Goal: Task Accomplishment & Management: Manage account settings

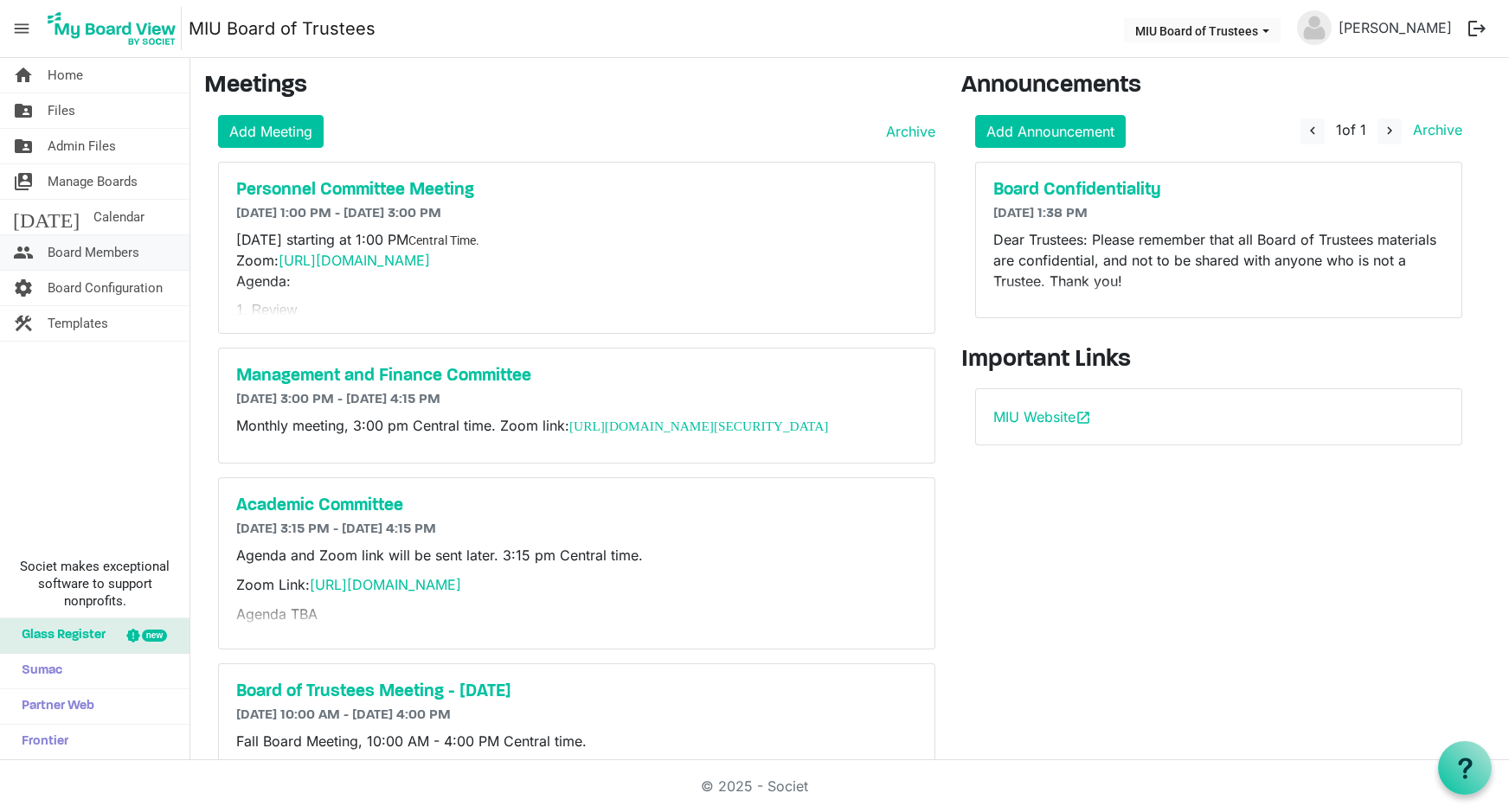
click at [96, 247] on span "Board Members" at bounding box center [94, 252] width 92 height 34
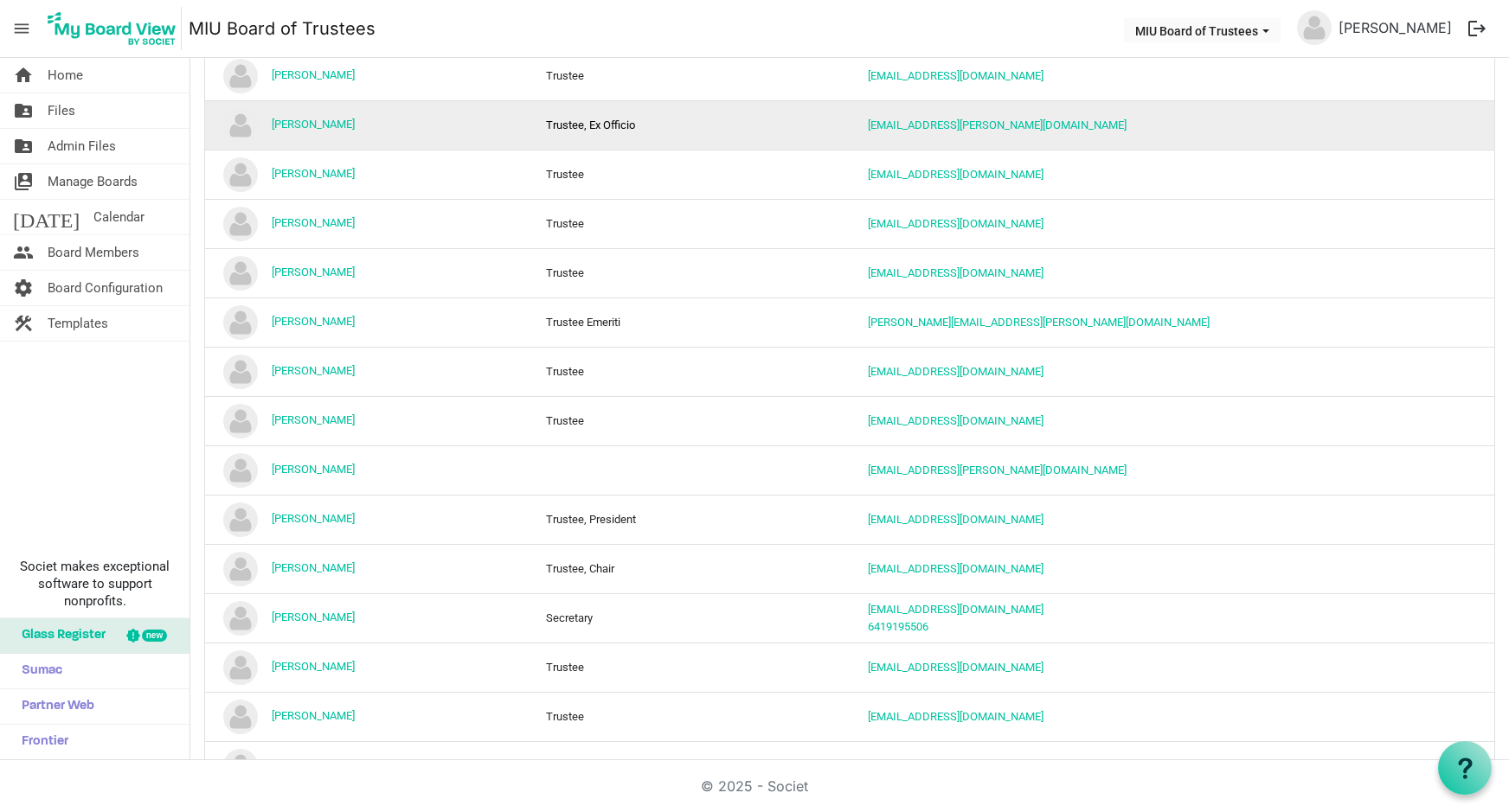
scroll to position [346, 0]
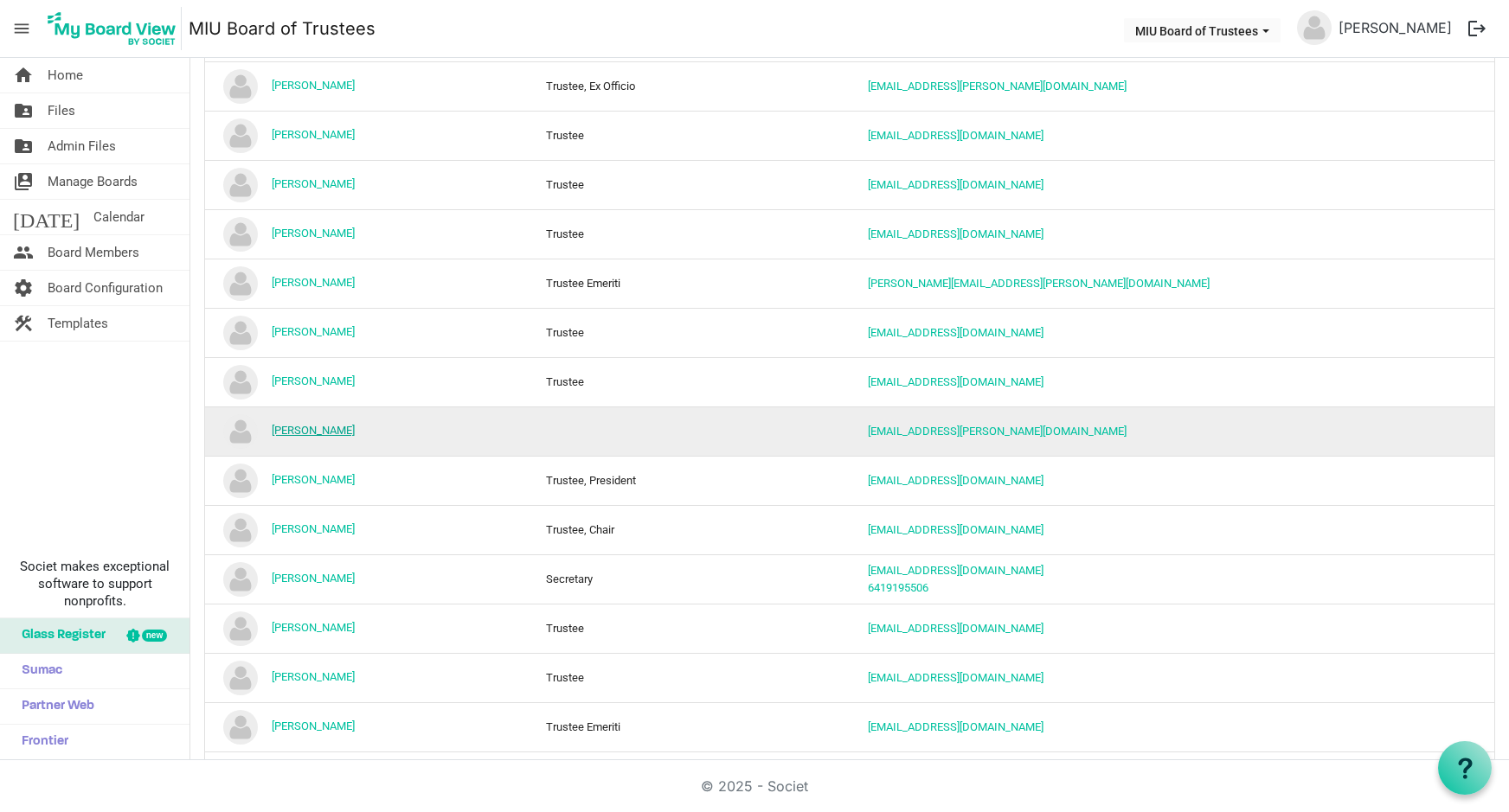
click at [313, 432] on link "Doug Greenfield" at bounding box center [313, 430] width 83 height 13
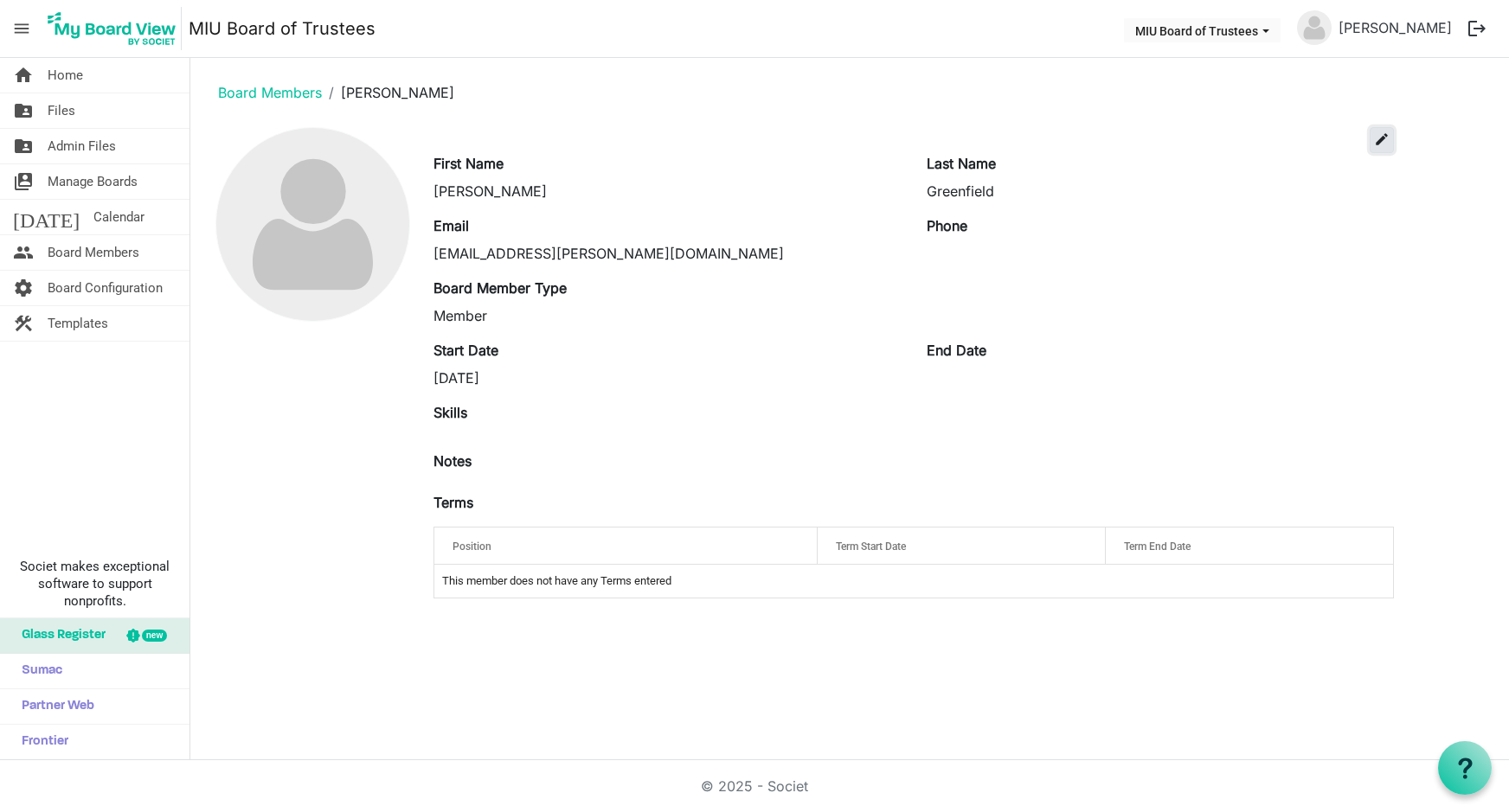
click at [1378, 135] on span "edit" at bounding box center [1382, 140] width 16 height 16
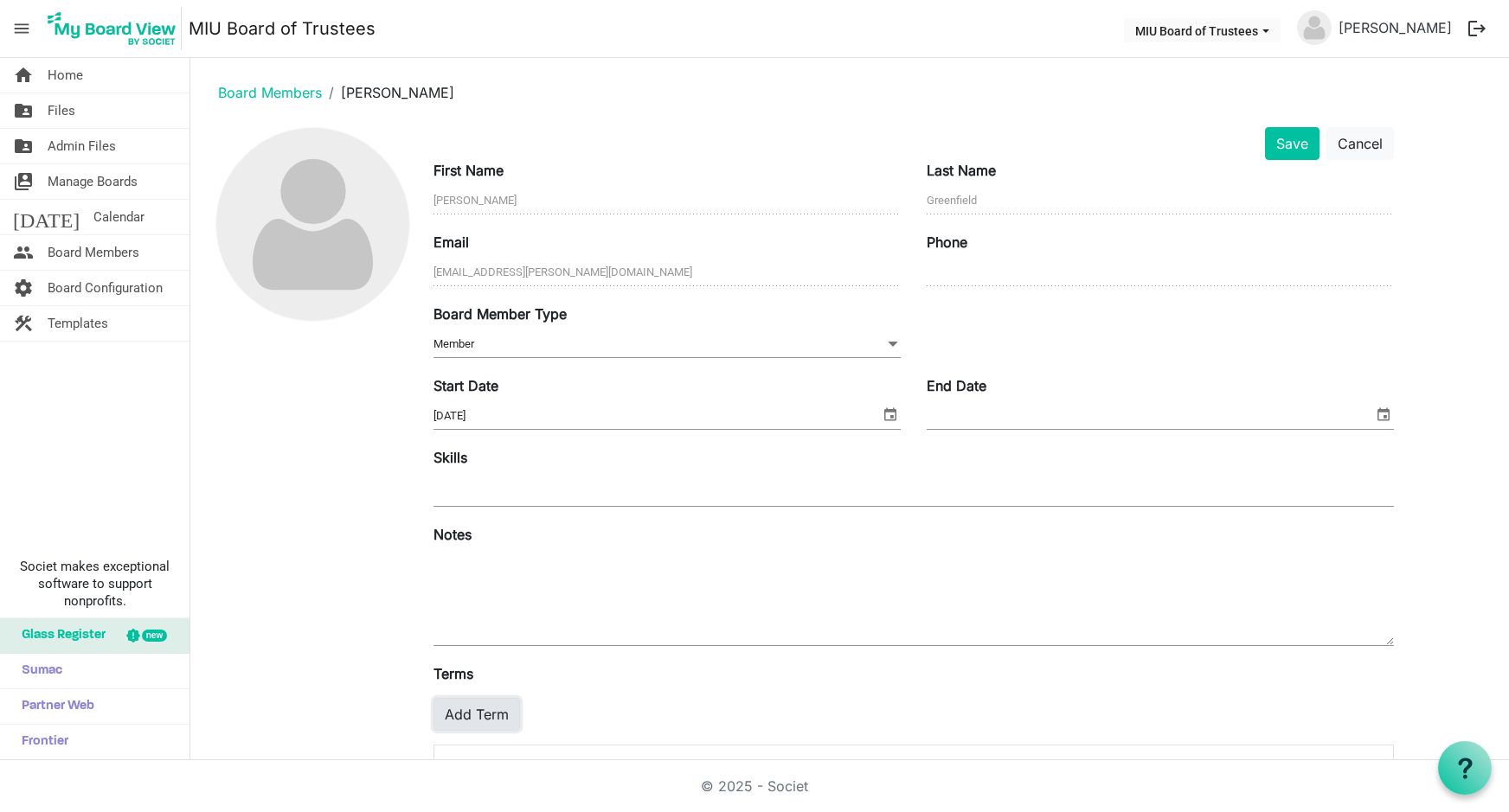
click at [496, 707] on button "Add Term" at bounding box center [477, 714] width 87 height 33
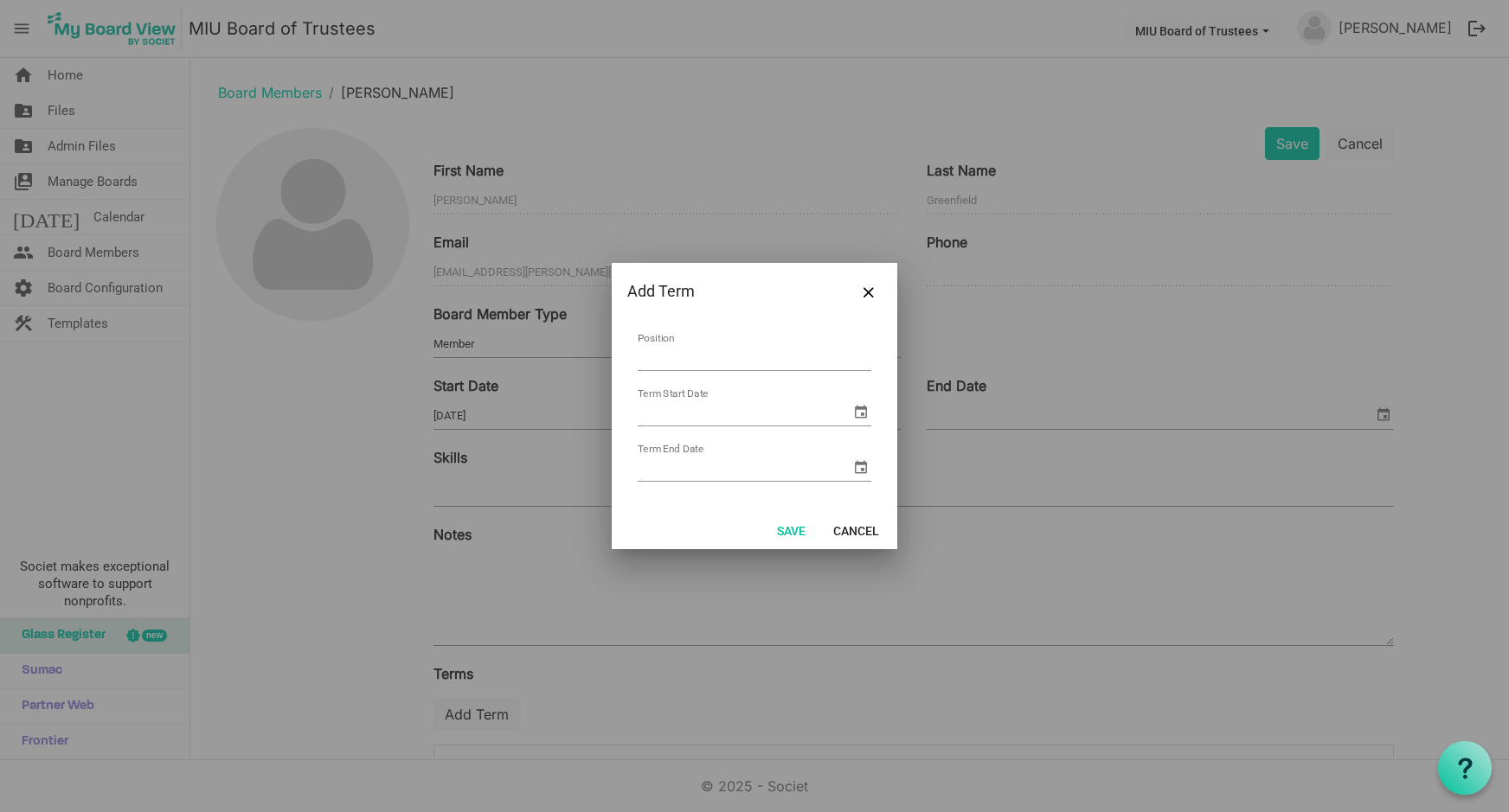
click at [706, 361] on input "Position" at bounding box center [755, 357] width 234 height 27
type input "Trustee Emeriti"
click at [711, 414] on input "Term Start Date" at bounding box center [744, 412] width 213 height 26
click at [854, 408] on span "select" at bounding box center [860, 411] width 20 height 20
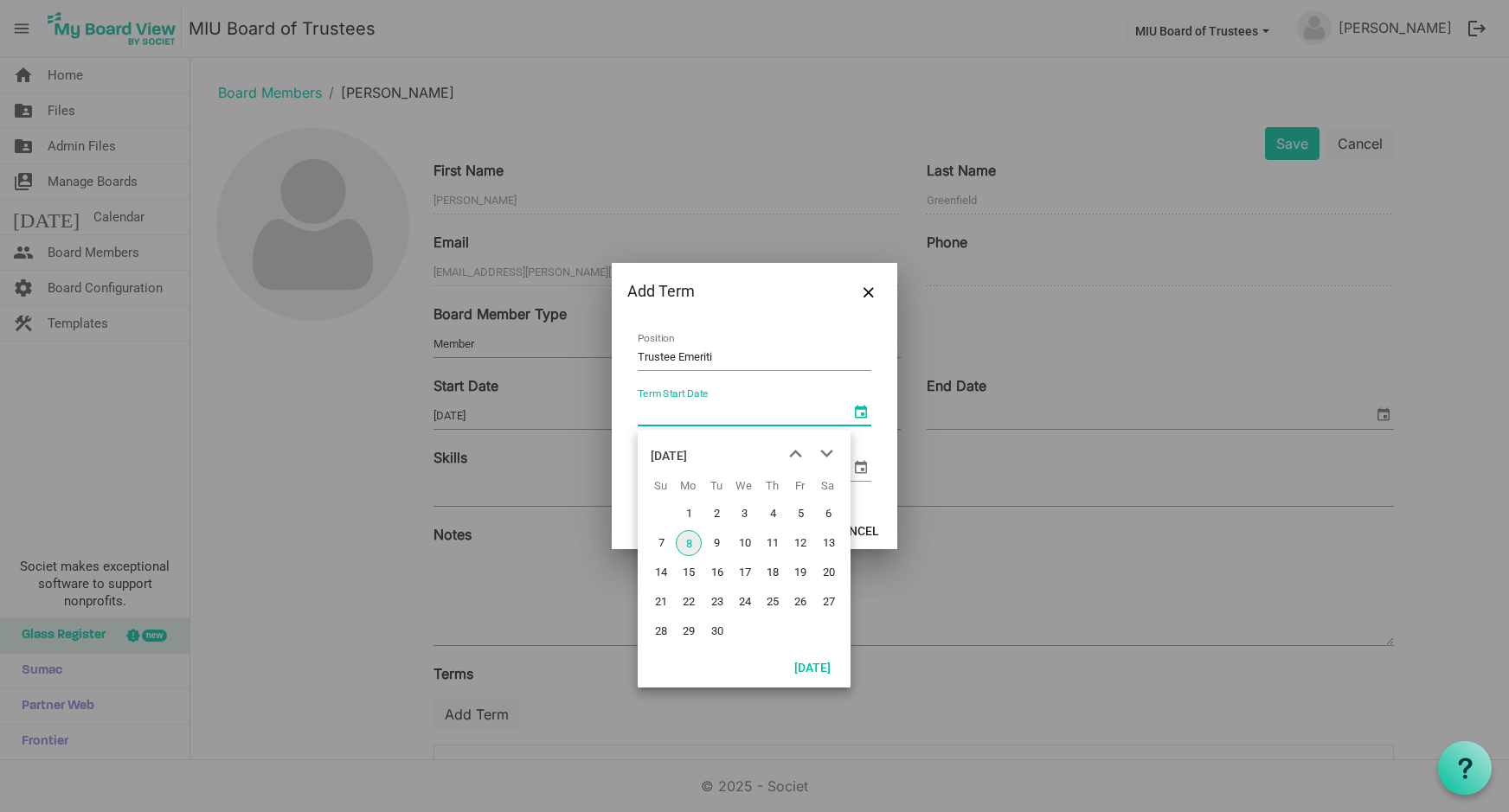
drag, startPoint x: 691, startPoint y: 541, endPoint x: 690, endPoint y: 532, distance: 9.1
click at [690, 540] on span "8" at bounding box center [689, 542] width 26 height 26
type input "9/8/2025"
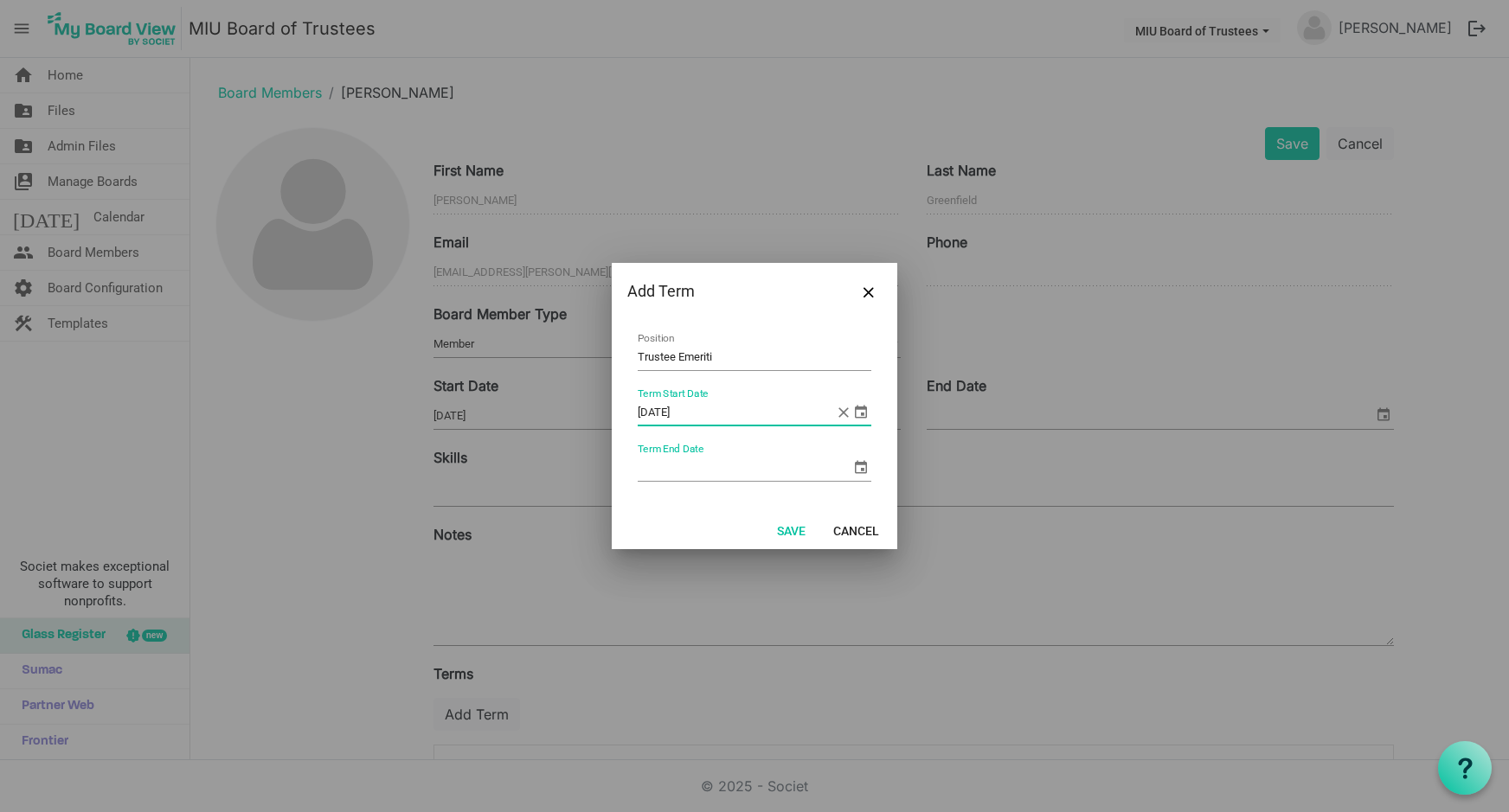
click at [680, 466] on input "Term End Date" at bounding box center [744, 467] width 213 height 26
type input "9/8/2030"
click at [787, 528] on button "Save" at bounding box center [791, 530] width 51 height 24
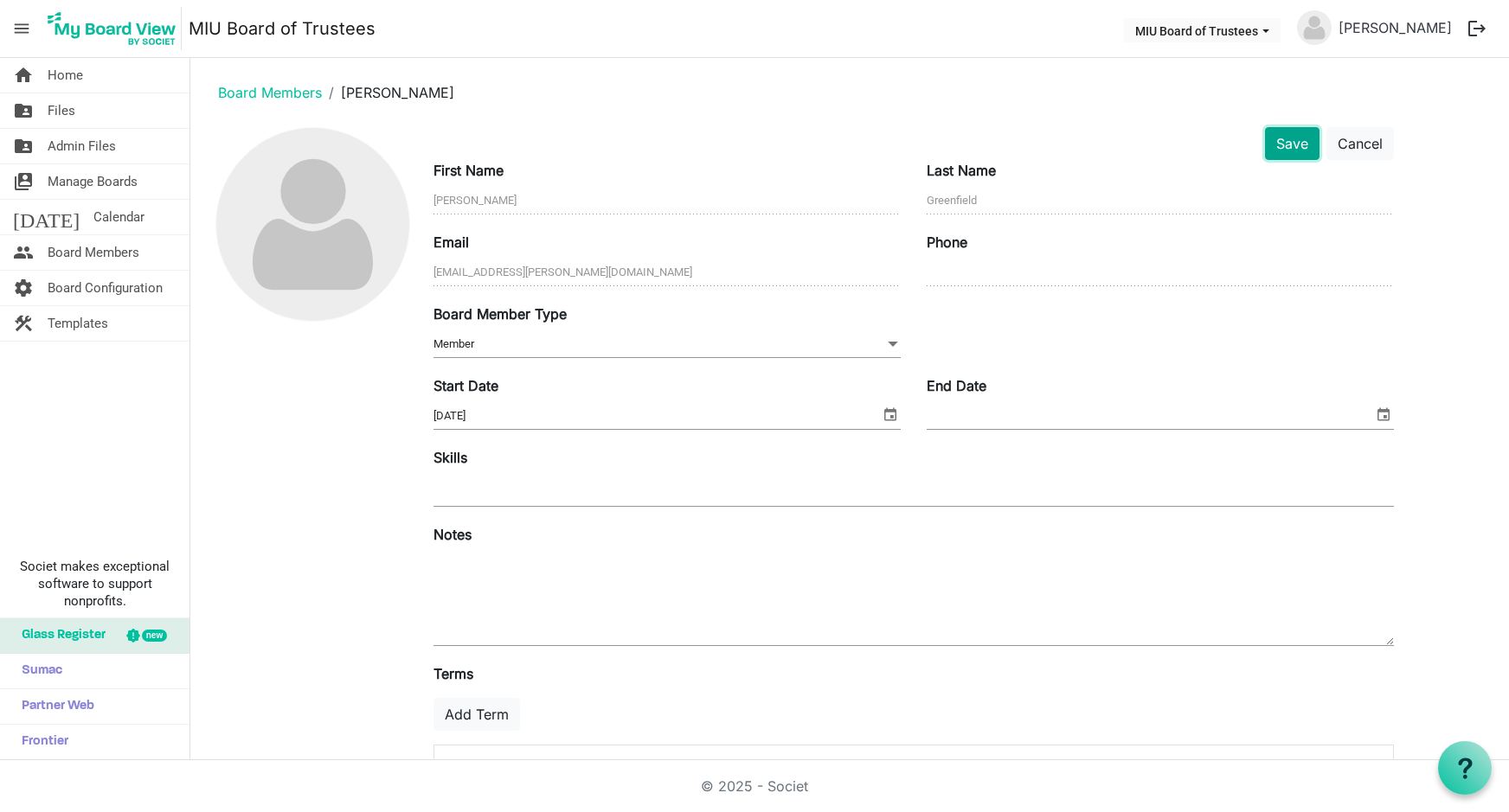
click at [1293, 143] on button "Save" at bounding box center [1292, 143] width 55 height 33
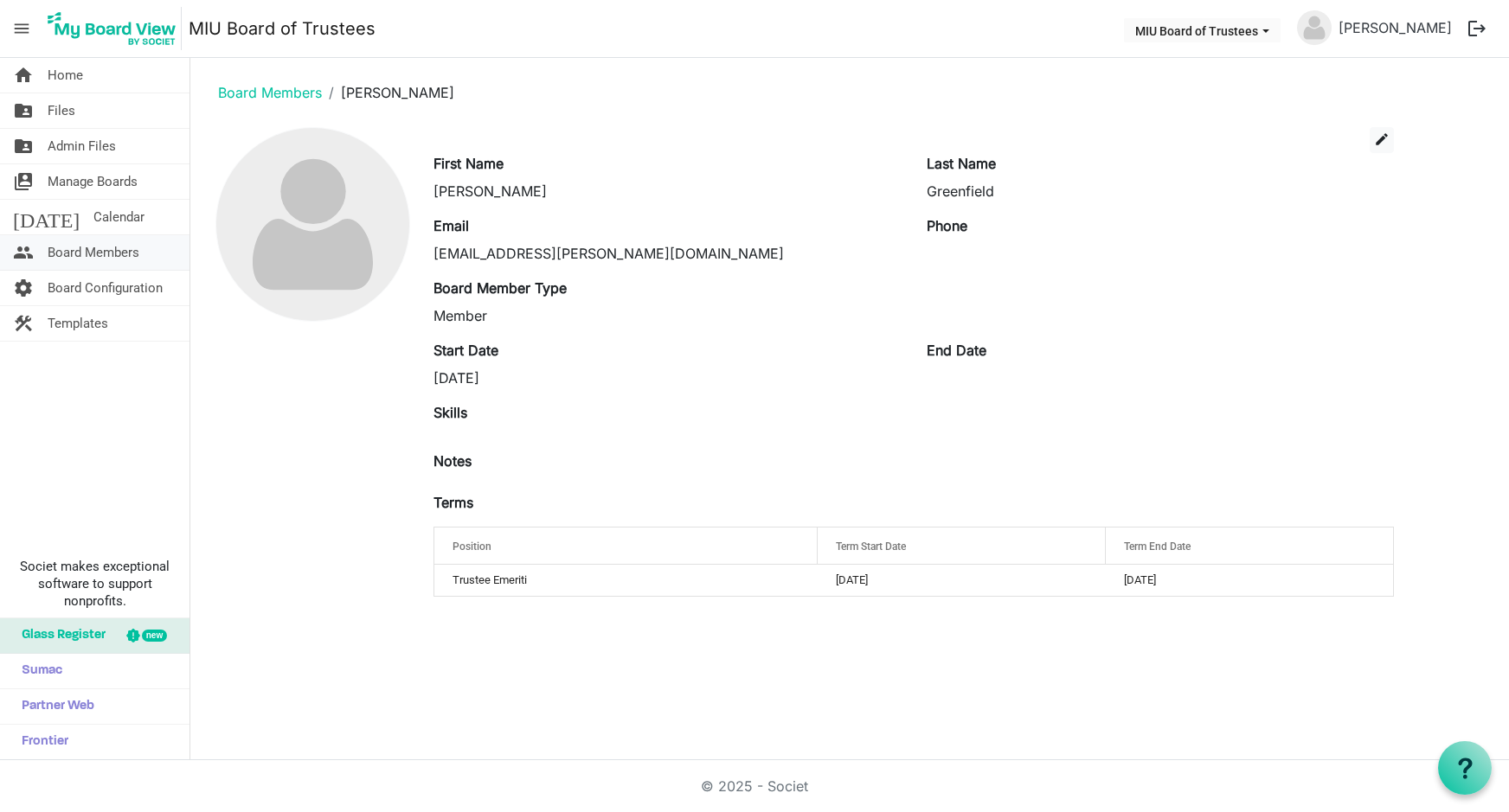
click at [105, 256] on span "Board Members" at bounding box center [94, 252] width 92 height 34
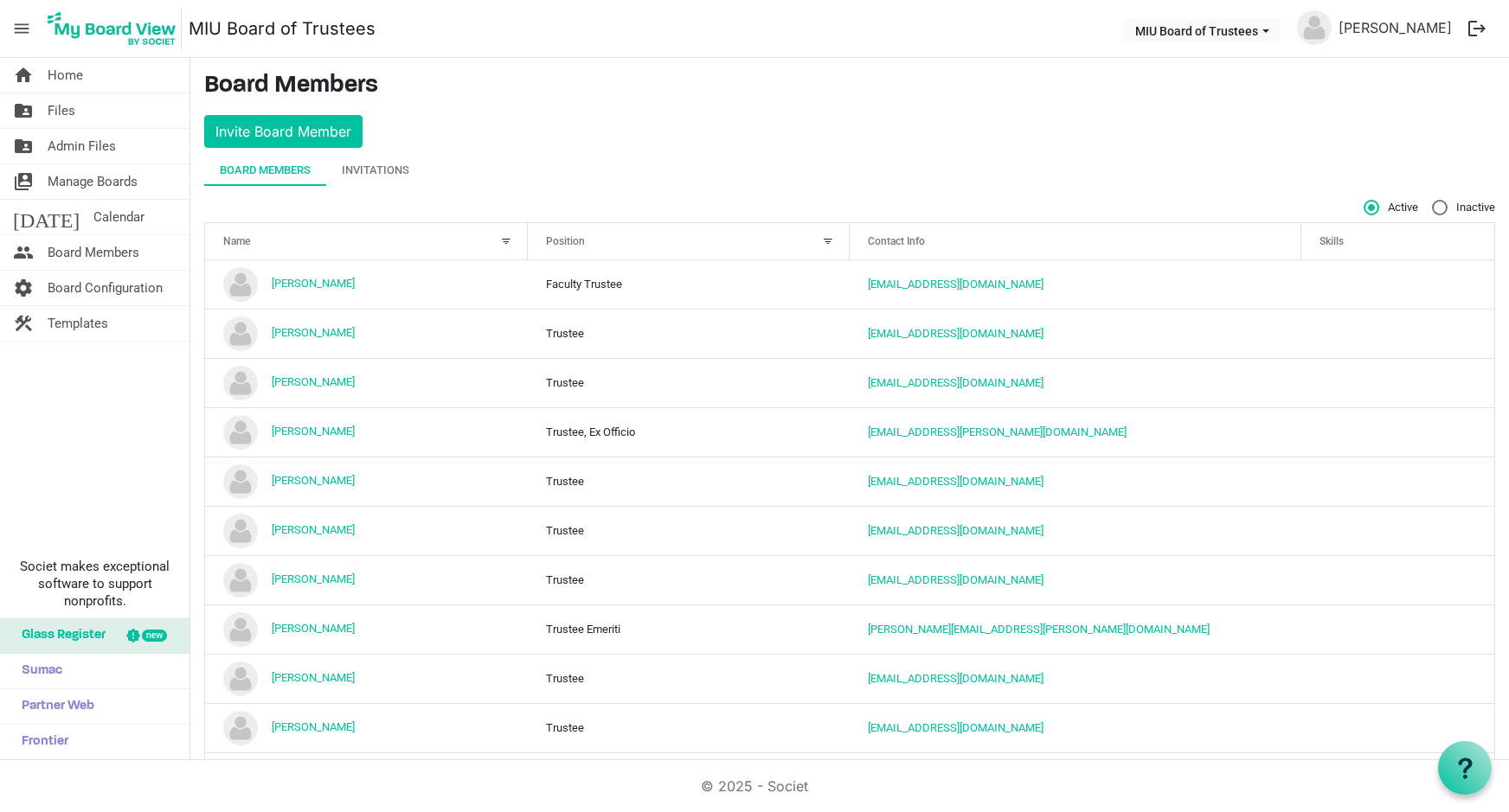
click at [822, 234] on div at bounding box center [828, 241] width 19 height 19
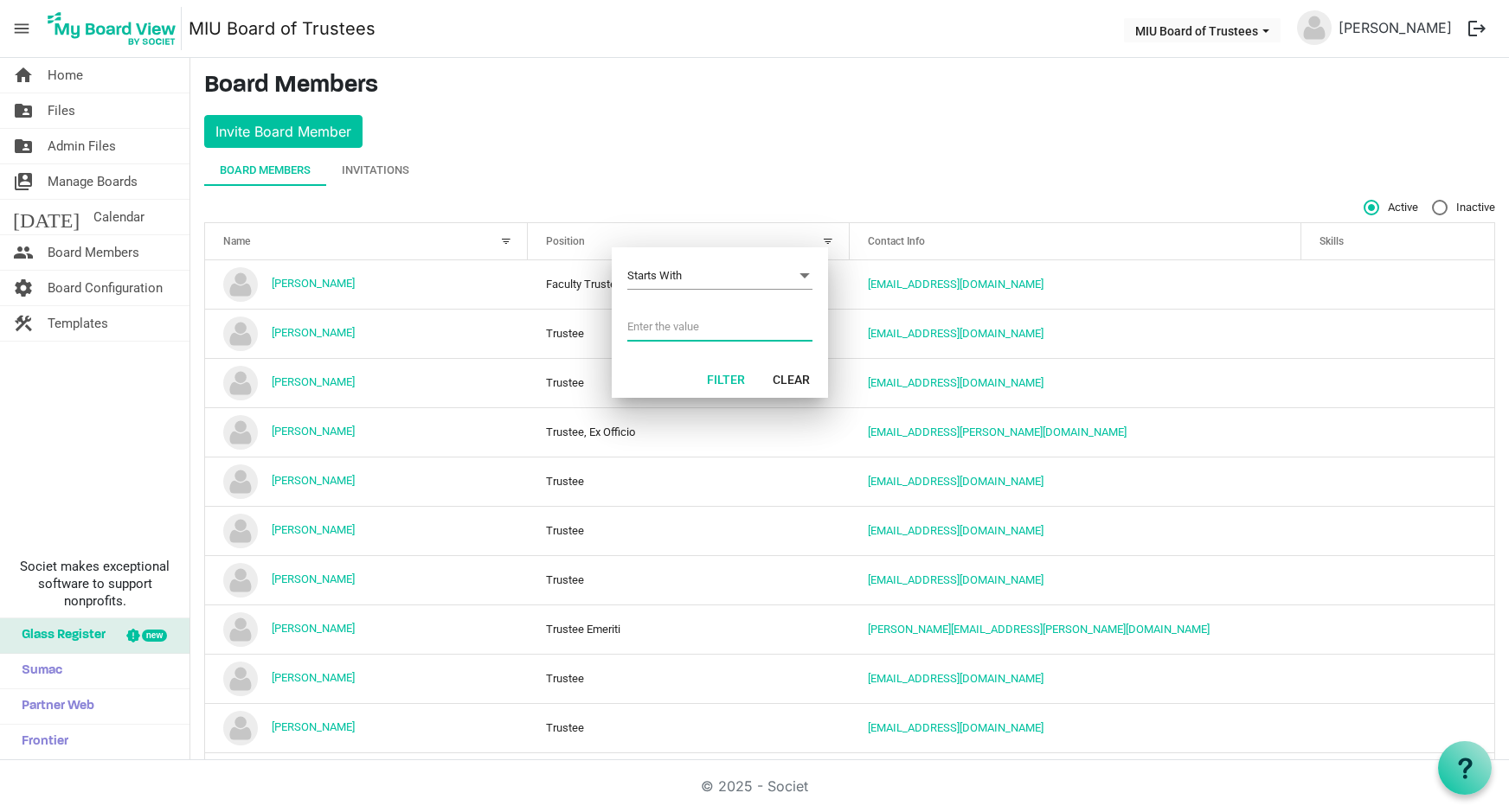
click at [686, 328] on input "Filter menu dialog" at bounding box center [720, 326] width 185 height 26
click at [718, 361] on li "Trustee Emeriti" at bounding box center [720, 357] width 185 height 31
type input "Trustee Emeriti"
click at [731, 378] on button "Filter" at bounding box center [726, 379] width 60 height 24
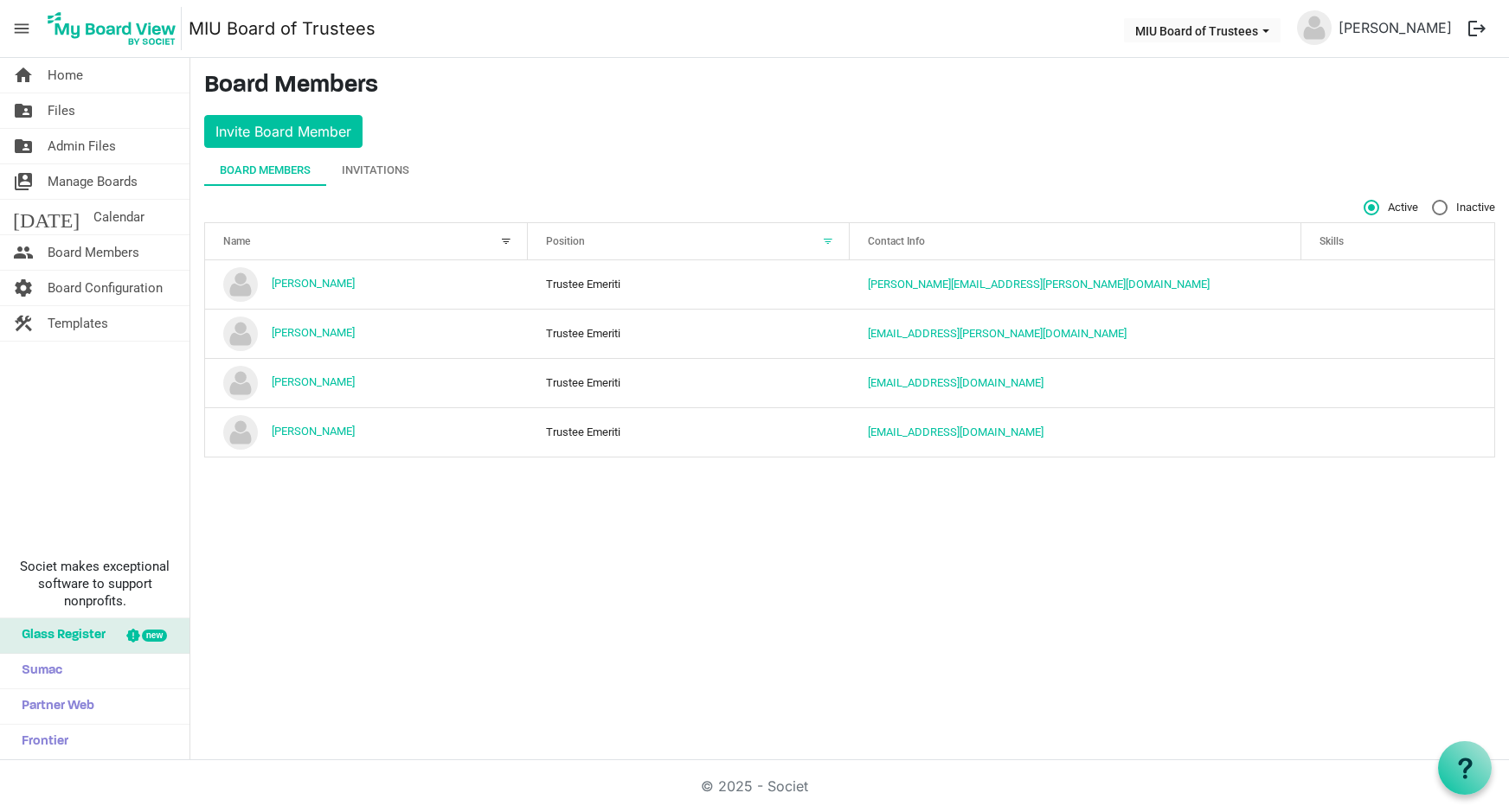
click at [830, 236] on div at bounding box center [828, 241] width 19 height 19
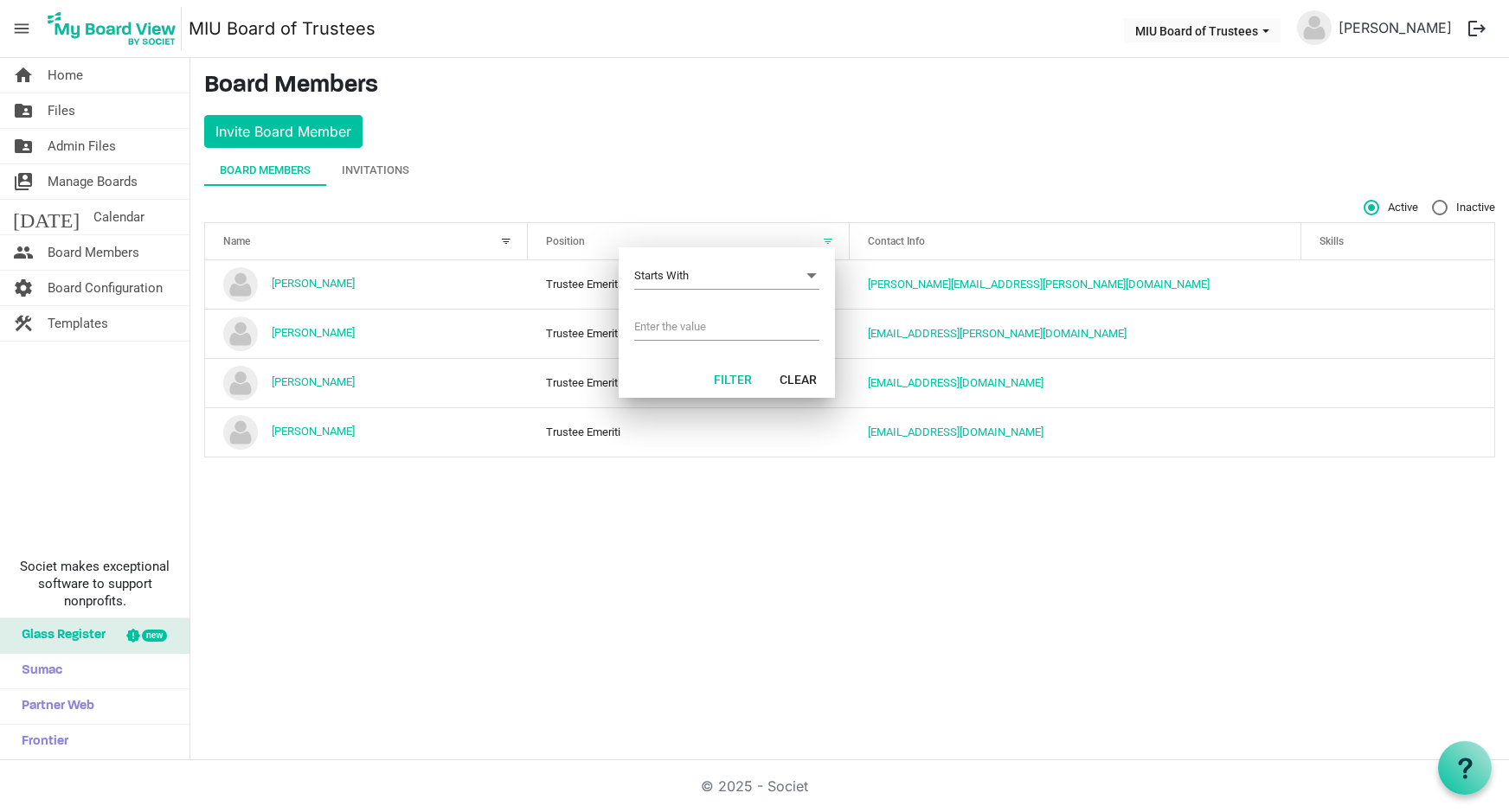
type input "Trustee Emeriti"
click at [791, 377] on button "Clear" at bounding box center [797, 379] width 59 height 24
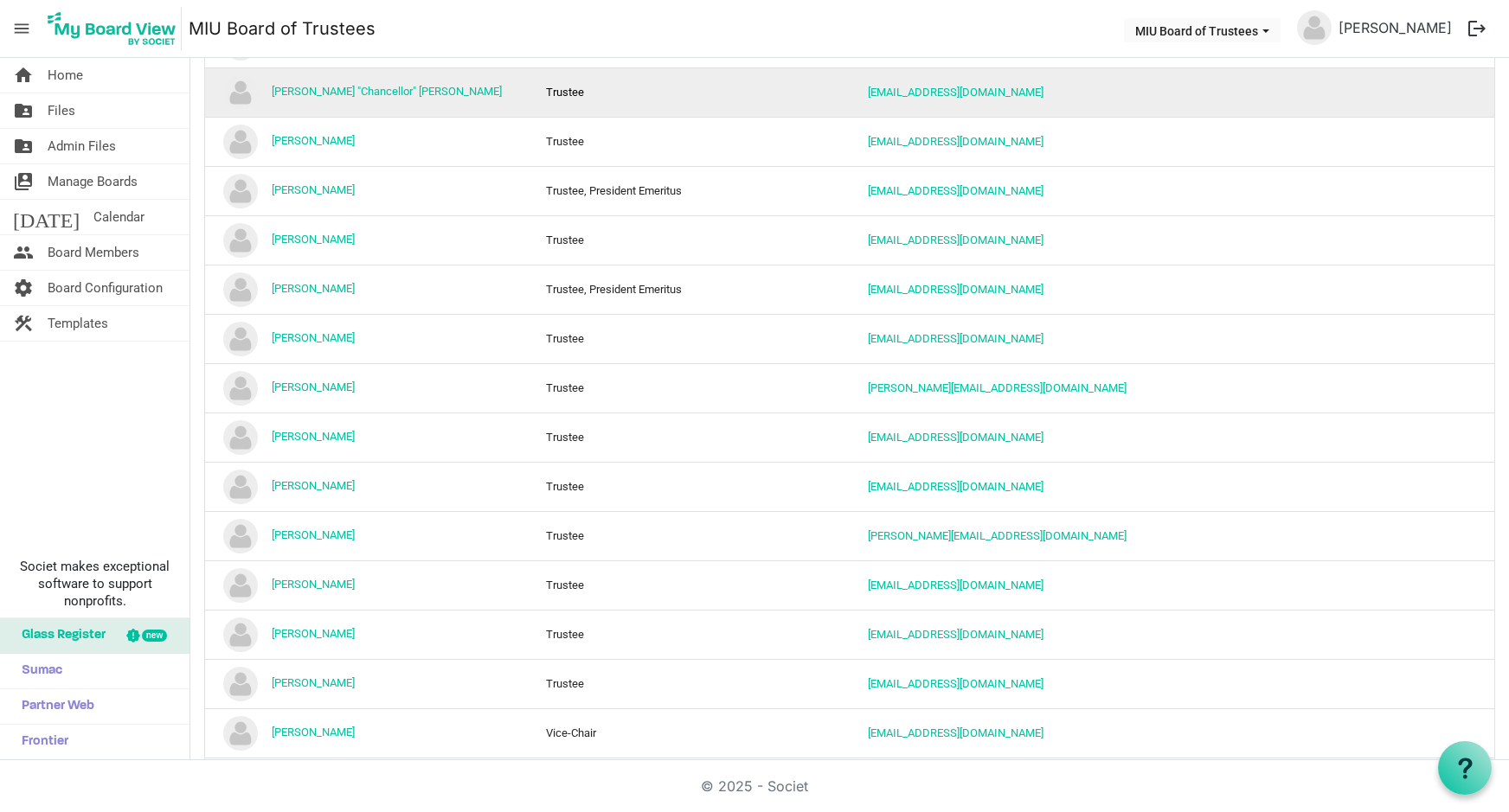
scroll to position [840, 0]
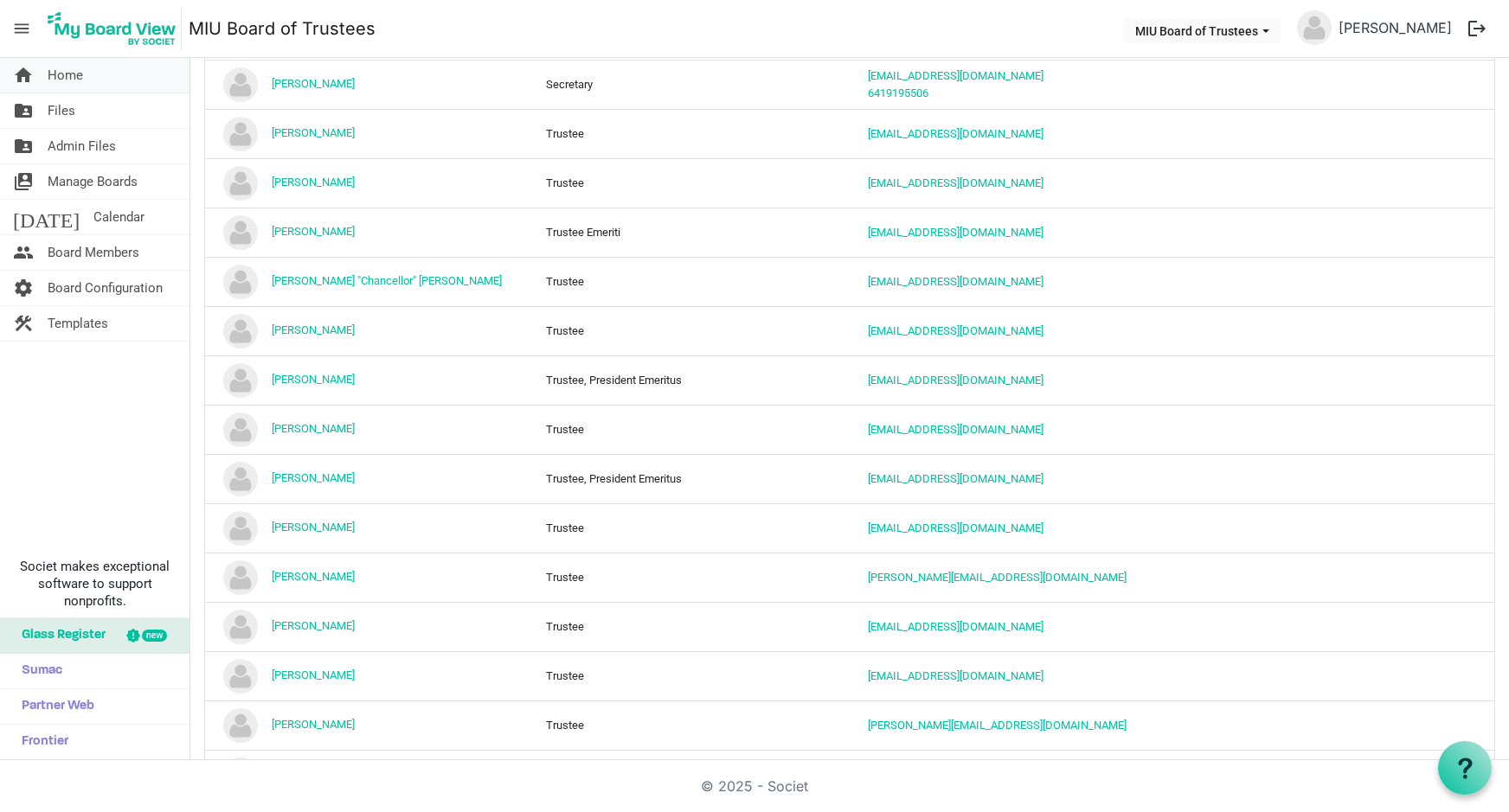
click at [62, 77] on span "Home" at bounding box center [65, 75] width 35 height 34
